Goal: Task Accomplishment & Management: Manage account settings

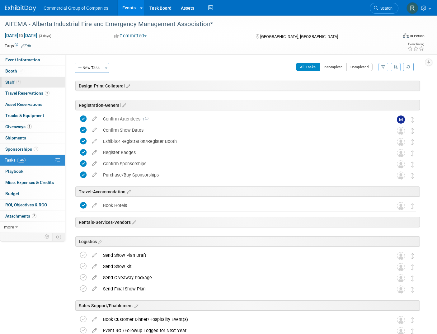
click at [36, 84] on link "3 Staff 3" at bounding box center [32, 82] width 65 height 11
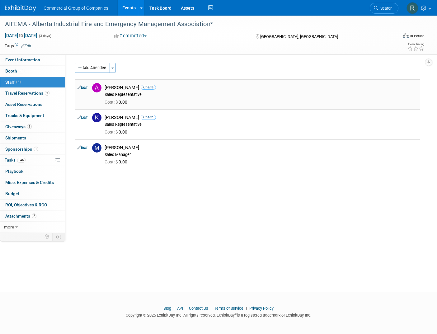
click at [84, 88] on link "Edit" at bounding box center [82, 87] width 10 height 4
select select "4caec563-e911-4170-a916-ed7e2a414c04"
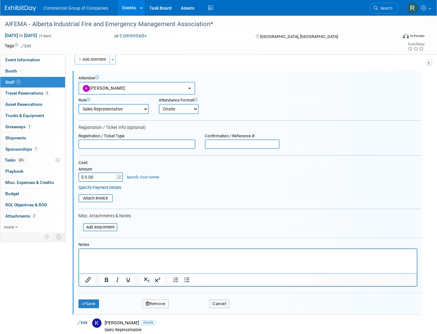
click at [164, 306] on button "Remove" at bounding box center [155, 304] width 27 height 9
click at [188, 310] on link "Yes" at bounding box center [190, 309] width 18 height 10
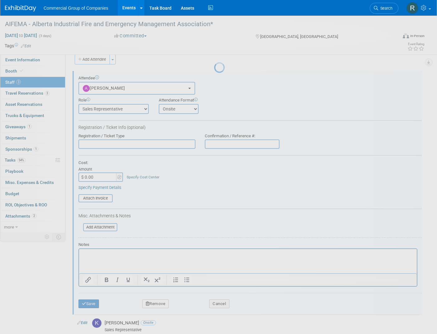
scroll to position [1, 0]
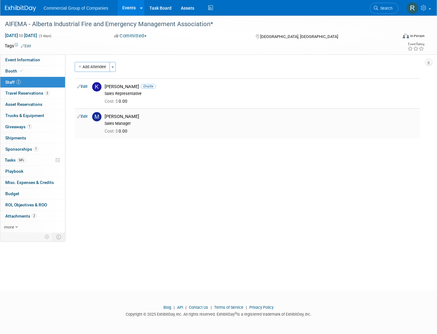
click at [83, 116] on link "Edit" at bounding box center [82, 116] width 10 height 4
select select "01a822c2-0698-4ca2-a0e6-c5e115ab567f"
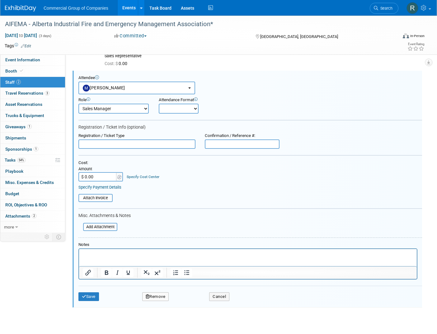
scroll to position [0, 0]
click at [182, 113] on select "Onsite Remote" at bounding box center [179, 109] width 40 height 10
click at [274, 101] on div "Role Branch Manager Branch Staff Member Dealer Principal Demonstrator Event Own…" at bounding box center [250, 103] width 353 height 19
click at [366, 97] on div "Role Branch Manager Branch Staff Member Dealer Principal Demonstrator Event Own…" at bounding box center [250, 103] width 353 height 19
